Goal: Obtain resource: Download file/media

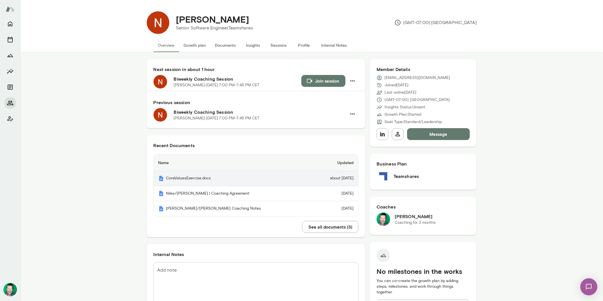
click at [198, 177] on th "CoreValuesExercise.docx" at bounding box center [233, 178] width 158 height 15
click at [196, 47] on button "Growth plan" at bounding box center [194, 45] width 31 height 14
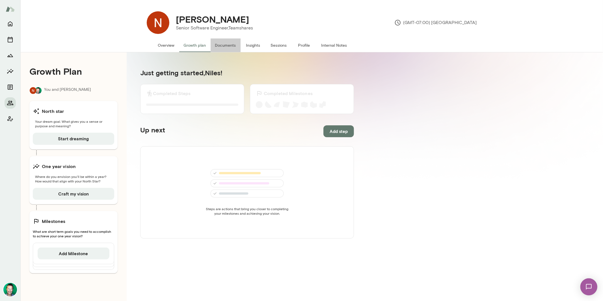
click at [223, 46] on button "Documents" at bounding box center [226, 45] width 30 height 14
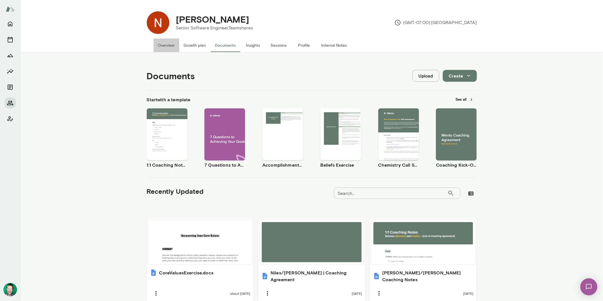
click at [172, 45] on button "Overview" at bounding box center [166, 45] width 26 height 14
